Goal: Check status: Check status

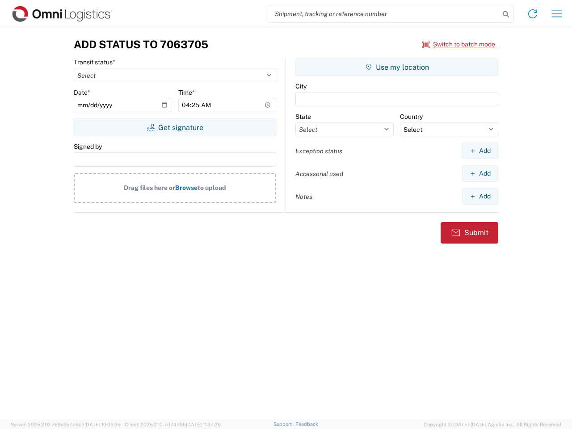
click at [384, 14] on input "search" at bounding box center [384, 13] width 232 height 17
click at [506, 14] on icon at bounding box center [506, 14] width 13 height 13
click at [533, 14] on icon at bounding box center [533, 14] width 14 height 14
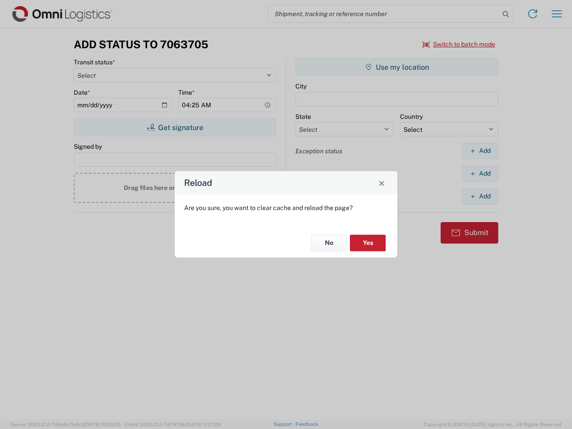
click at [459, 44] on div "Reload Are you sure, you want to clear cache and reload the page? No Yes" at bounding box center [286, 214] width 572 height 429
click at [175, 127] on div "Reload Are you sure, you want to clear cache and reload the page? No Yes" at bounding box center [286, 214] width 572 height 429
click at [397, 67] on div "Reload Are you sure, you want to clear cache and reload the page? No Yes" at bounding box center [286, 214] width 572 height 429
click at [480, 151] on div "Reload Are you sure, you want to clear cache and reload the page? No Yes" at bounding box center [286, 214] width 572 height 429
click at [480, 173] on div "Reload Are you sure, you want to clear cache and reload the page? No Yes" at bounding box center [286, 214] width 572 height 429
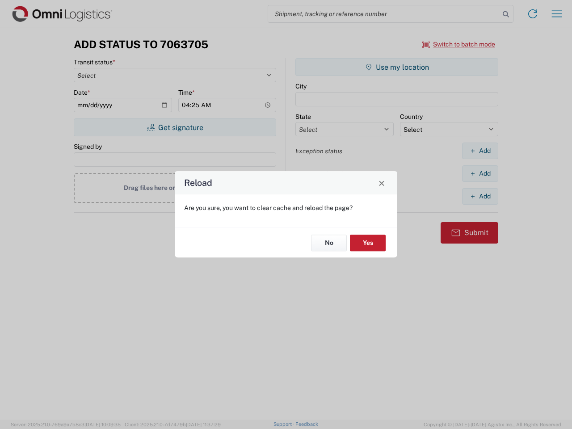
click at [480, 196] on div "Reload Are you sure, you want to clear cache and reload the page? No Yes" at bounding box center [286, 214] width 572 height 429
